Goal: Task Accomplishment & Management: Manage account settings

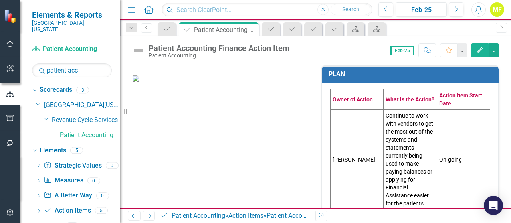
scroll to position [342, 0]
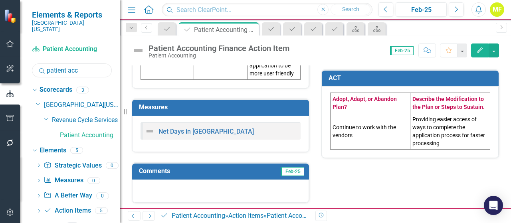
drag, startPoint x: 89, startPoint y: 67, endPoint x: -57, endPoint y: 43, distance: 148.8
click at [0, 43] on html "Elements & Reports [GEOGRAPHIC_DATA][US_STATE] Scorecard Patient Accounting Sea…" at bounding box center [255, 111] width 511 height 223
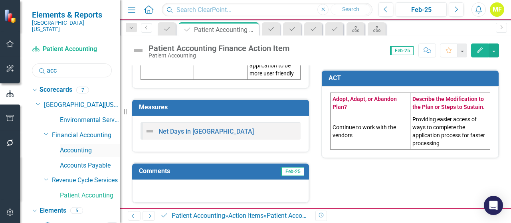
type input "acc"
click at [97, 146] on link "Accounting" at bounding box center [90, 150] width 60 height 9
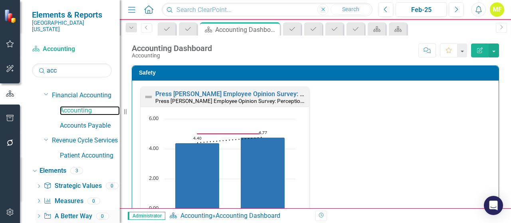
scroll to position [65, 0]
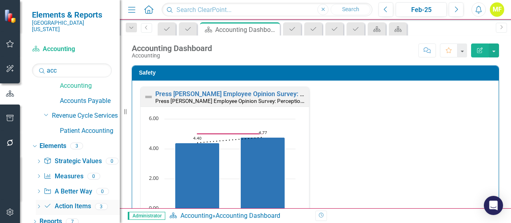
click at [79, 202] on link "Action Item Action Items" at bounding box center [66, 206] width 47 height 9
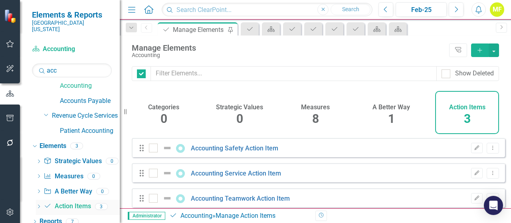
checkbox input "false"
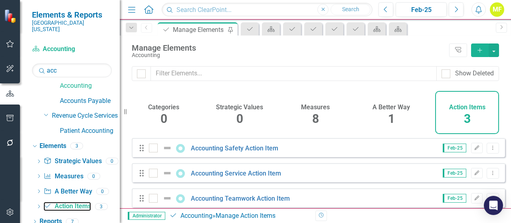
scroll to position [10, 0]
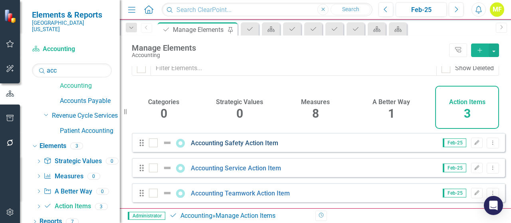
click at [259, 141] on link "Accounting Safety Action Item" at bounding box center [234, 143] width 87 height 8
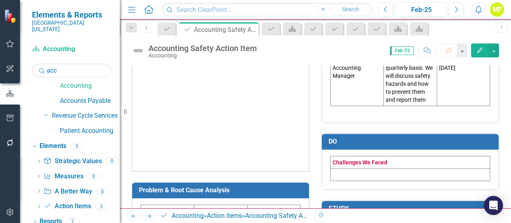
scroll to position [120, 0]
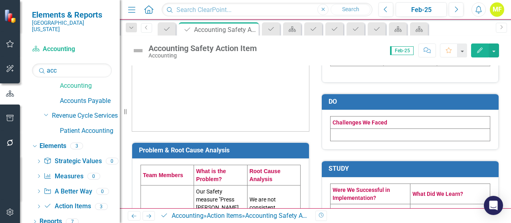
click at [347, 135] on td at bounding box center [410, 135] width 160 height 12
click at [346, 134] on td at bounding box center [410, 135] width 160 height 12
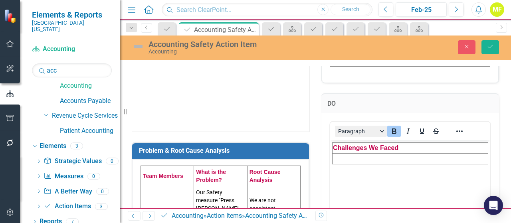
scroll to position [0, 0]
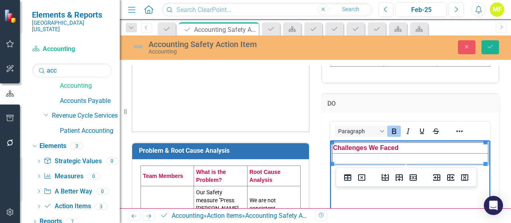
click at [344, 158] on td "Rich Text Area. Press ALT-0 for help." at bounding box center [410, 158] width 156 height 11
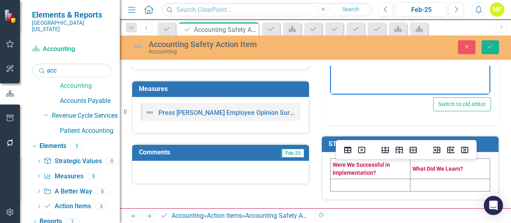
scroll to position [304, 0]
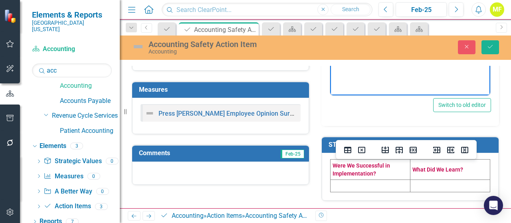
click at [361, 180] on td at bounding box center [370, 186] width 80 height 12
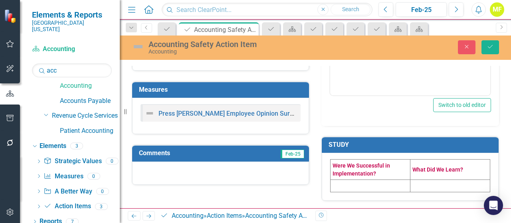
click at [361, 180] on td at bounding box center [370, 186] width 80 height 12
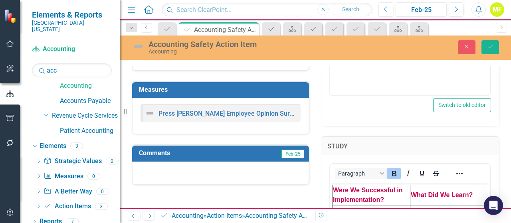
scroll to position [384, 0]
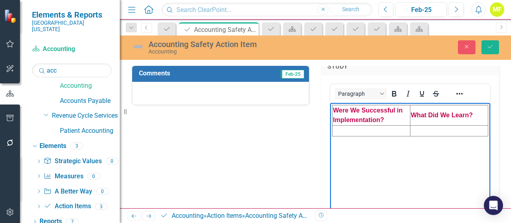
click at [356, 132] on td "Rich Text Area. Press ALT-0 for help." at bounding box center [371, 131] width 78 height 11
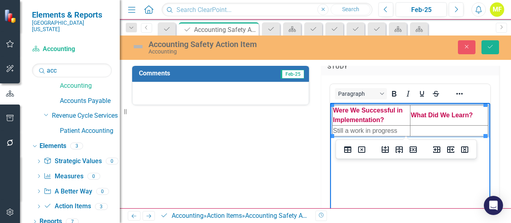
click at [436, 130] on td "Rich Text Area. Press ALT-0 for help." at bounding box center [449, 131] width 78 height 11
click at [458, 131] on td "Rich Text Area. Press ALT-0 for help." at bounding box center [449, 131] width 78 height 11
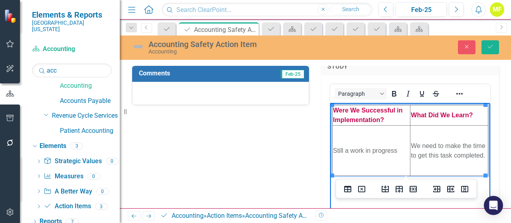
click at [373, 148] on td "Still a work in progress" at bounding box center [371, 151] width 78 height 50
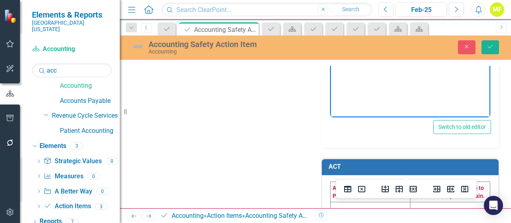
scroll to position [529, 0]
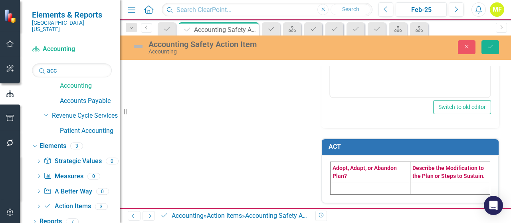
click at [331, 184] on td at bounding box center [370, 188] width 80 height 12
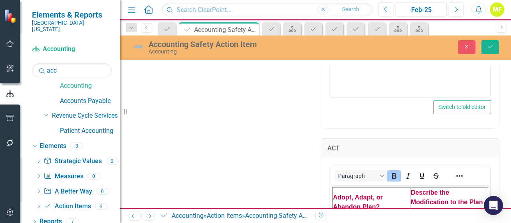
scroll to position [569, 0]
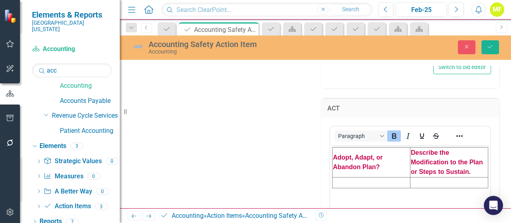
click at [347, 181] on td "Rich Text Area. Press ALT-0 for help." at bounding box center [371, 182] width 78 height 11
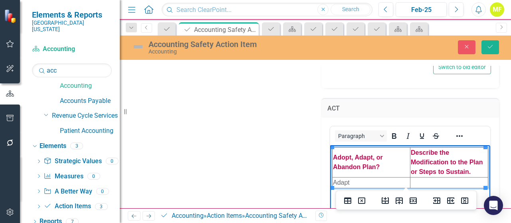
click at [418, 181] on td "Rich Text Area. Press ALT-0 for help." at bounding box center [449, 182] width 78 height 11
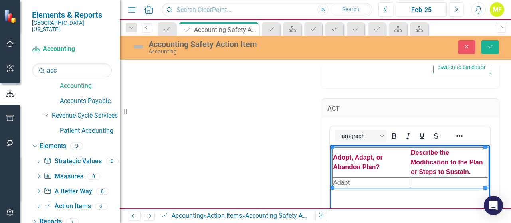
click at [438, 182] on td "Rich Text Area. Press ALT-0 for help." at bounding box center [449, 182] width 78 height 11
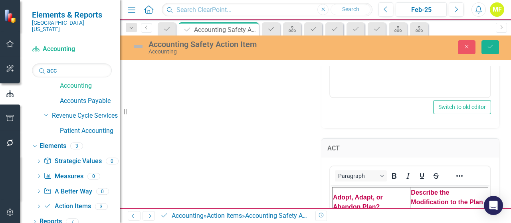
scroll to position [329, 0]
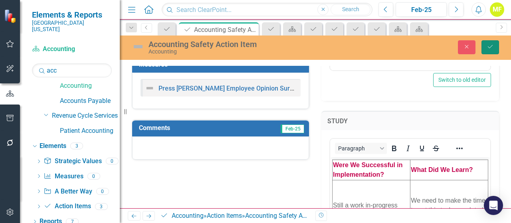
click at [492, 50] on button "Save" at bounding box center [490, 47] width 18 height 14
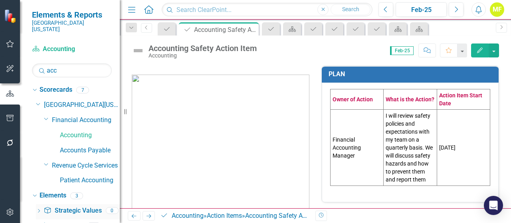
scroll to position [40, 0]
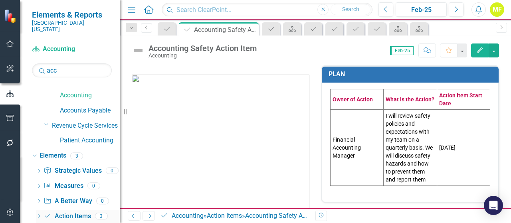
click at [88, 212] on link "Action Item Action Items" at bounding box center [66, 216] width 47 height 9
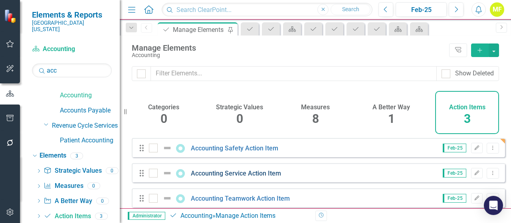
click at [252, 177] on link "Accounting Service Action Item" at bounding box center [236, 174] width 90 height 8
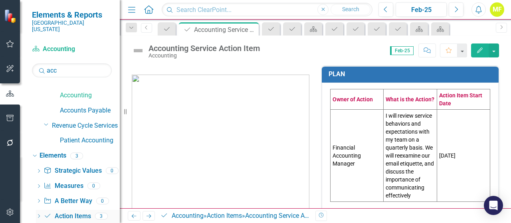
click at [84, 212] on link "Action Item Action Items" at bounding box center [66, 216] width 47 height 9
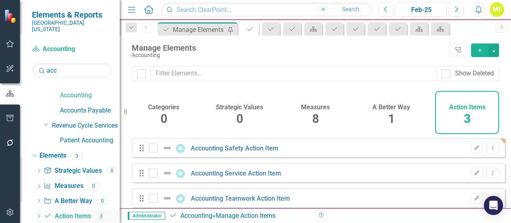
checkbox input "false"
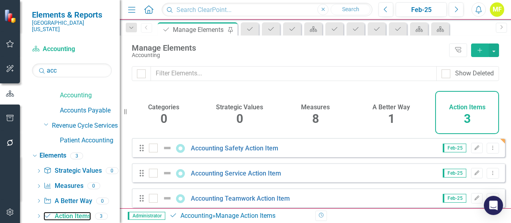
scroll to position [10, 0]
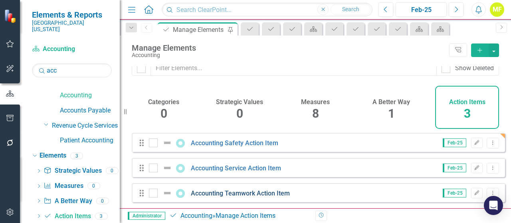
click at [249, 193] on link "Accounting Teamwork Action Item" at bounding box center [240, 194] width 99 height 8
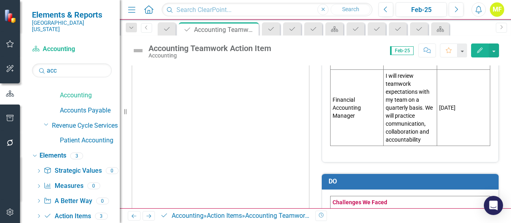
scroll to position [80, 0]
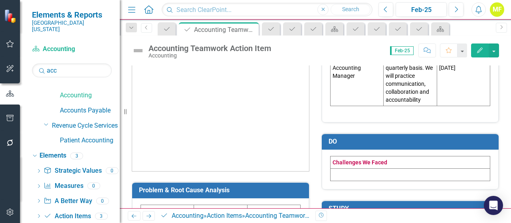
click at [353, 175] on td at bounding box center [410, 175] width 160 height 12
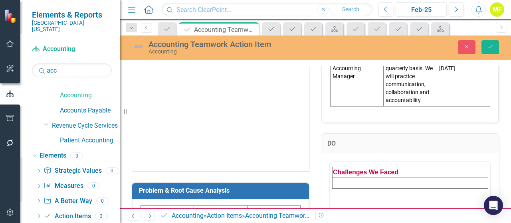
scroll to position [0, 0]
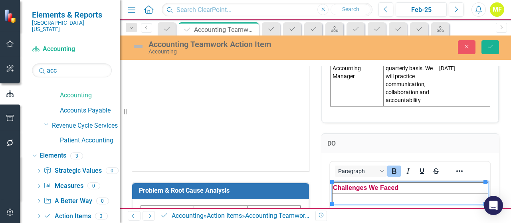
click at [359, 197] on td "Rich Text Area. Press ALT-0 for help." at bounding box center [410, 198] width 156 height 11
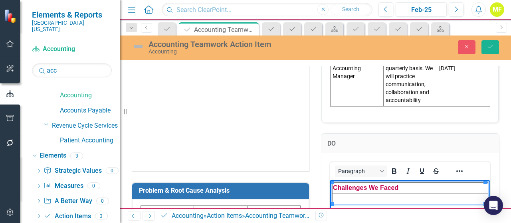
scroll to position [120, 0]
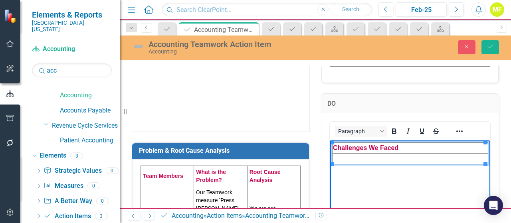
click at [347, 159] on td "Rich Text Area. Press ALT-0 for help." at bounding box center [410, 158] width 156 height 11
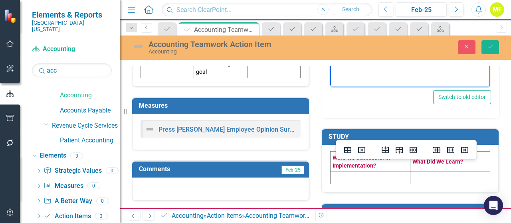
scroll to position [336, 0]
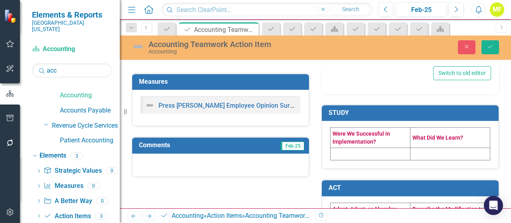
click at [331, 150] on td at bounding box center [370, 154] width 80 height 12
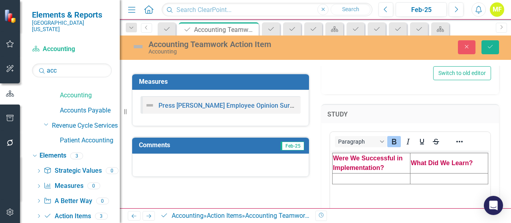
scroll to position [0, 0]
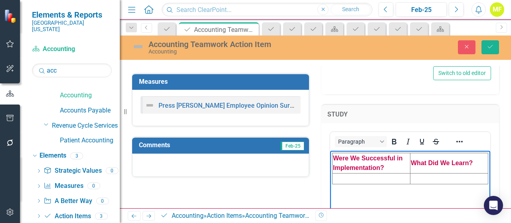
click at [346, 179] on td "Rich Text Area. Press ALT-0 for help." at bounding box center [371, 179] width 78 height 11
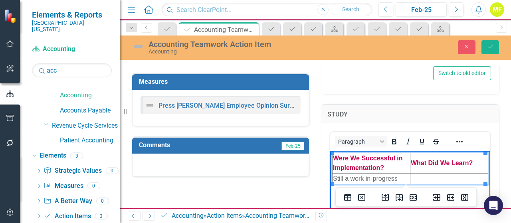
drag, startPoint x: 432, startPoint y: 178, endPoint x: 702, endPoint y: 367, distance: 328.8
click at [432, 178] on td "Rich Text Area. Press ALT-0 for help." at bounding box center [449, 179] width 78 height 11
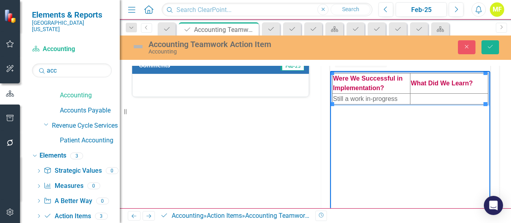
scroll to position [529, 0]
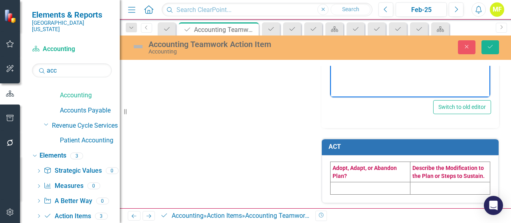
click at [361, 188] on td at bounding box center [370, 188] width 80 height 12
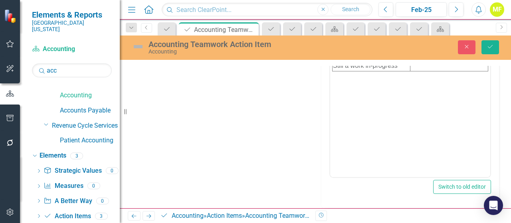
scroll to position [409, 0]
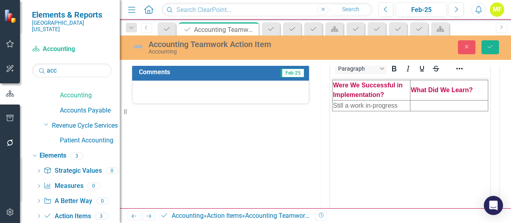
click at [423, 107] on td "Rich Text Area. Press ALT-0 for help." at bounding box center [449, 106] width 78 height 11
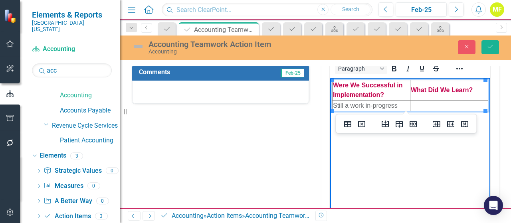
click at [423, 107] on td "Rich Text Area. Press ALT-0 for help." at bounding box center [449, 106] width 78 height 11
click at [417, 104] on td "Rich Text Area. Press ALT-0 for help." at bounding box center [449, 106] width 78 height 11
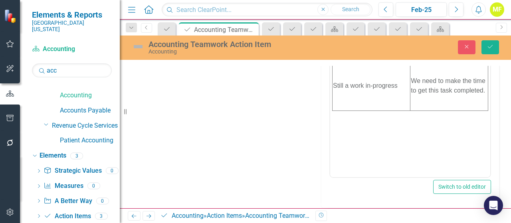
scroll to position [529, 0]
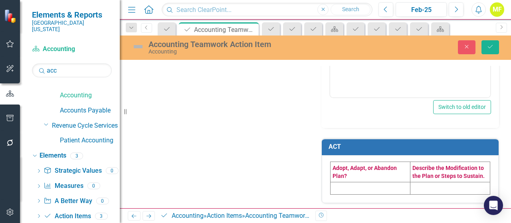
click at [334, 187] on td at bounding box center [370, 188] width 80 height 12
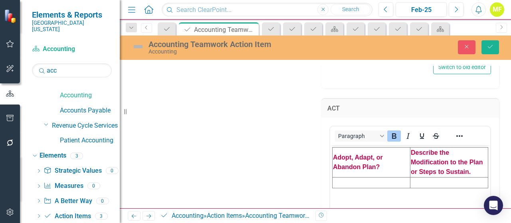
scroll to position [608, 0]
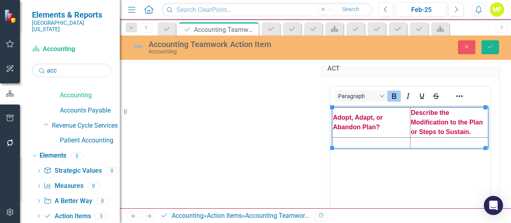
click at [340, 143] on td "Rich Text Area. Press ALT-0 for help." at bounding box center [371, 142] width 78 height 11
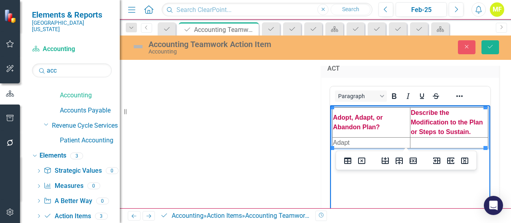
click at [436, 142] on td "Rich Text Area. Press ALT-0 for help." at bounding box center [449, 142] width 78 height 11
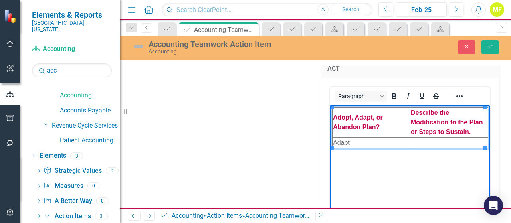
click at [441, 143] on td "Rich Text Area. Press ALT-0 for help." at bounding box center [449, 142] width 78 height 11
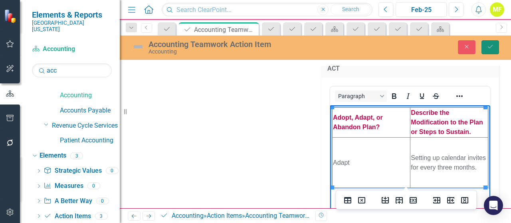
click at [485, 45] on button "Save" at bounding box center [490, 47] width 18 height 14
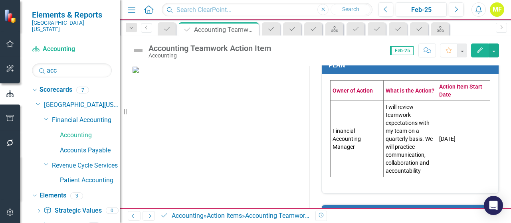
scroll to position [4, 0]
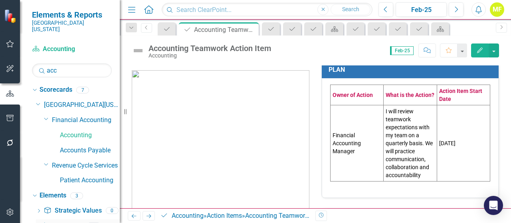
click at [82, 221] on link "Measure Measures" at bounding box center [62, 225] width 39 height 9
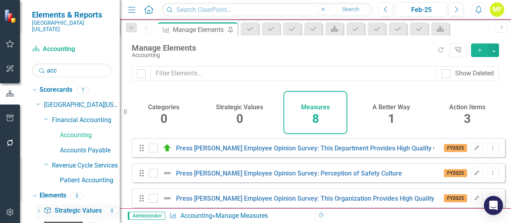
scroll to position [40, 0]
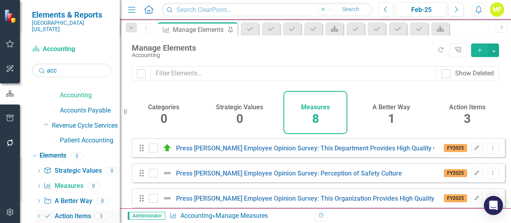
click at [80, 212] on link "Action Item Action Items" at bounding box center [66, 216] width 47 height 9
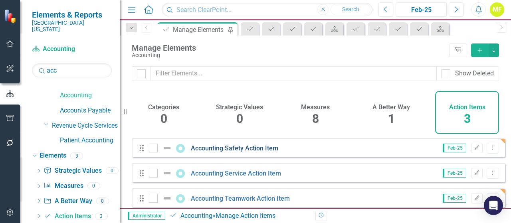
click at [227, 152] on link "Accounting Safety Action Item" at bounding box center [234, 148] width 87 height 8
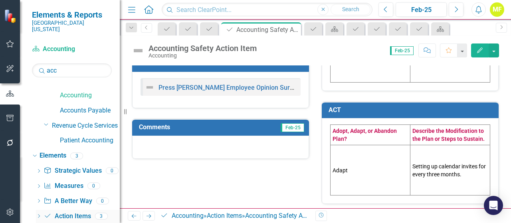
scroll to position [50, 0]
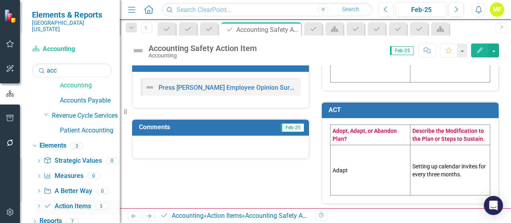
click at [79, 202] on link "Action Item Action Items" at bounding box center [66, 206] width 47 height 9
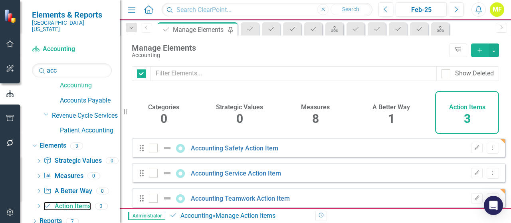
checkbox input "false"
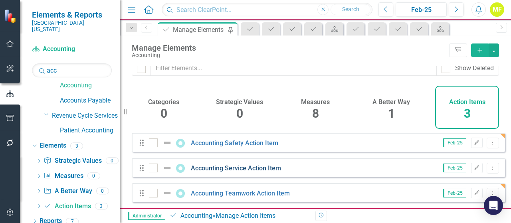
click at [223, 167] on link "Accounting Service Action Item" at bounding box center [236, 168] width 90 height 8
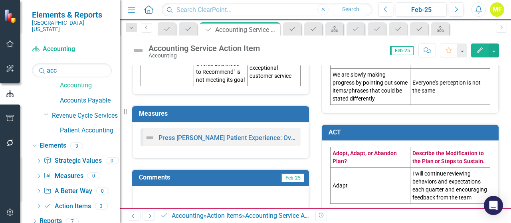
scroll to position [294, 0]
